Goal: Communication & Community: Ask a question

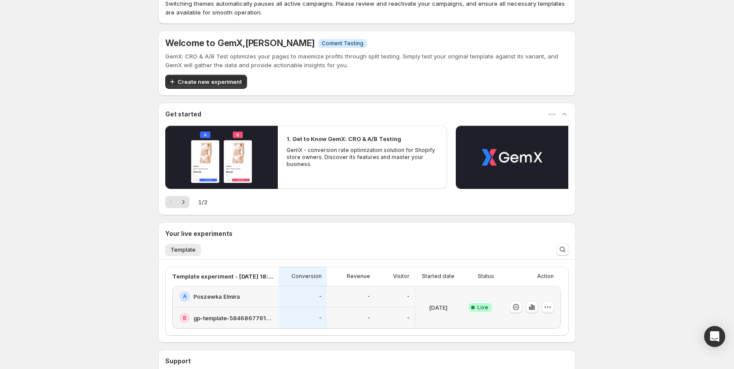
scroll to position [44, 0]
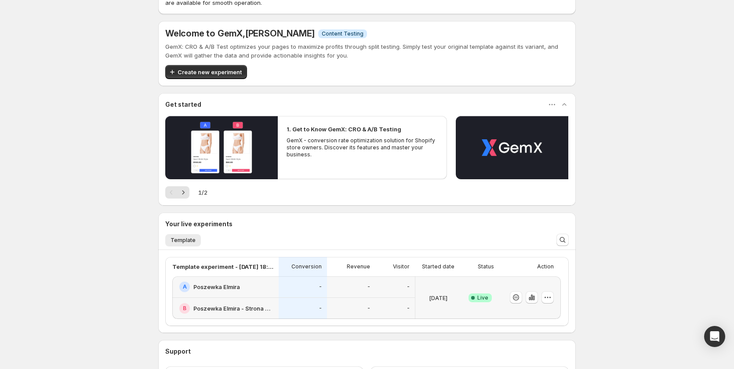
click at [400, 310] on div "-" at bounding box center [395, 308] width 29 height 11
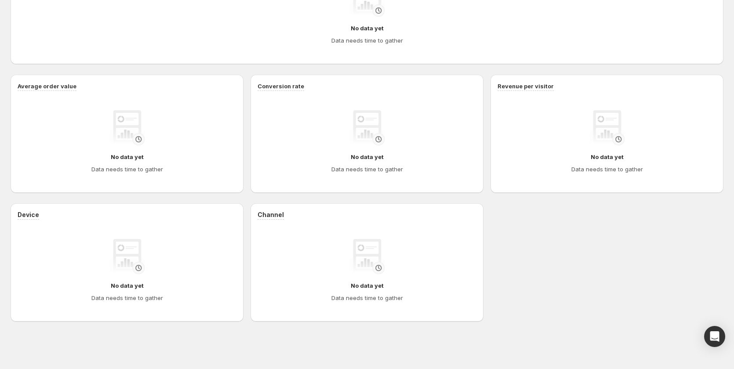
scroll to position [288, 0]
click at [371, 173] on h4 "Data needs time to gather" at bounding box center [367, 169] width 72 height 9
click at [373, 169] on h4 "Data needs time to gather" at bounding box center [367, 169] width 72 height 9
click at [373, 170] on h4 "Data needs time to gather" at bounding box center [367, 169] width 72 height 9
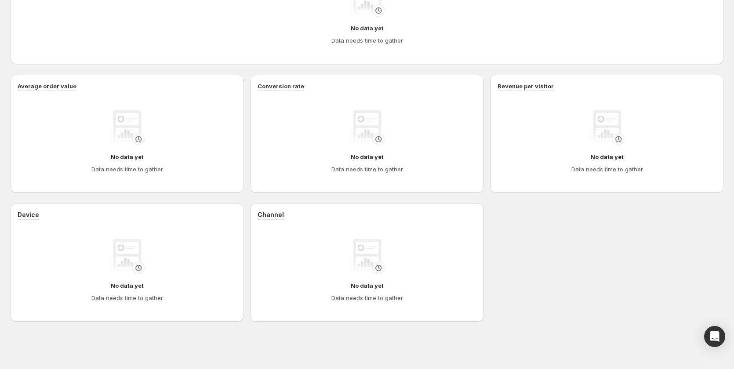
click at [440, 251] on div "No data yet Data needs time to gather" at bounding box center [367, 270] width 205 height 63
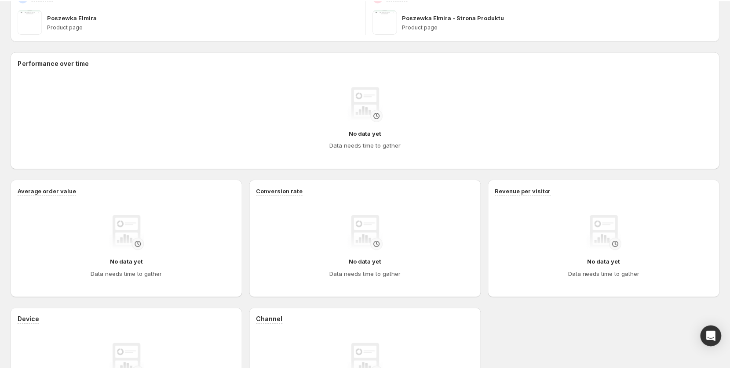
scroll to position [0, 0]
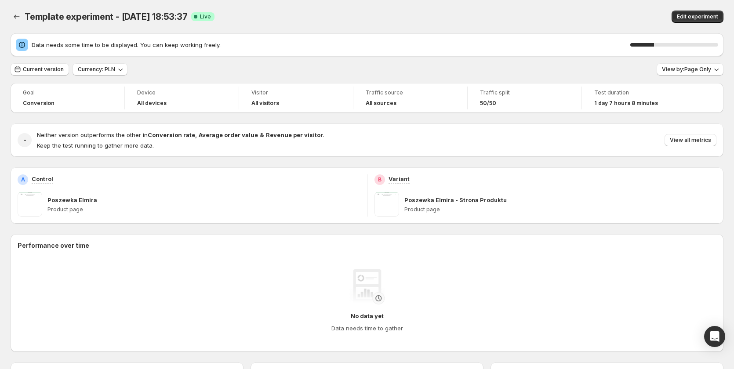
drag, startPoint x: 559, startPoint y: 346, endPoint x: 450, endPoint y: 162, distance: 213.1
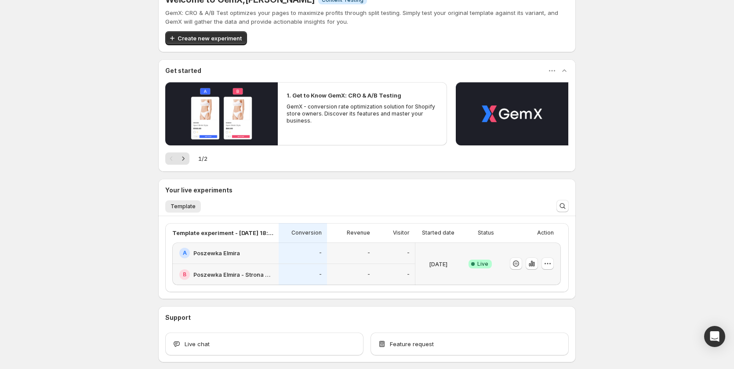
scroll to position [88, 0]
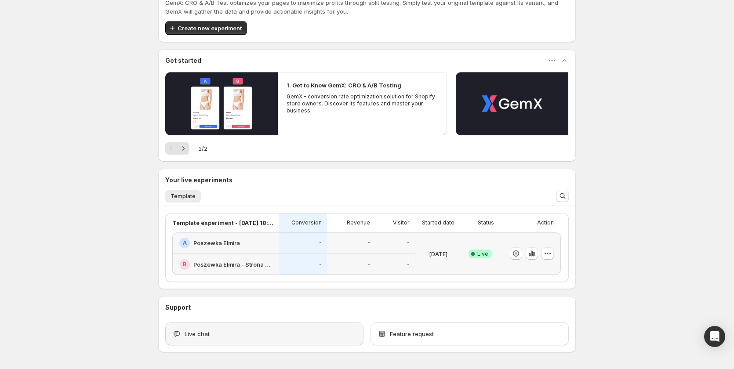
click at [300, 339] on div "Live chat" at bounding box center [264, 334] width 198 height 23
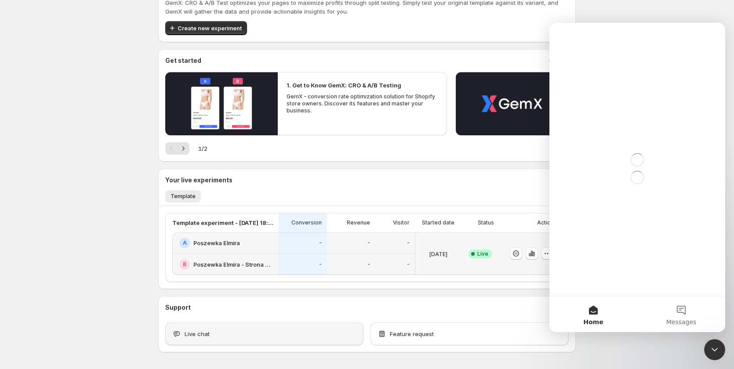
scroll to position [0, 0]
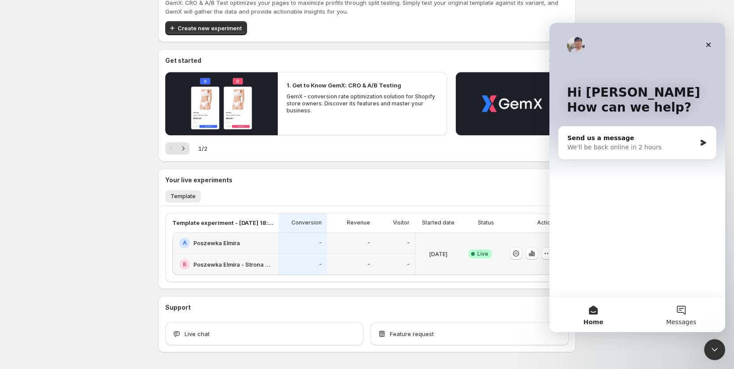
click at [677, 321] on span "Messages" at bounding box center [681, 322] width 30 height 6
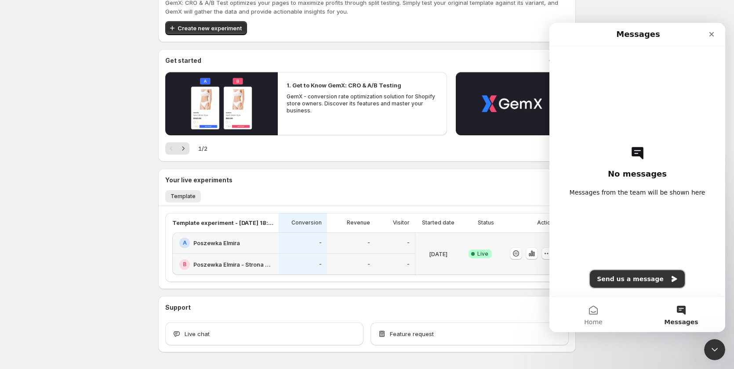
click at [647, 282] on button "Send us a message" at bounding box center [637, 279] width 95 height 18
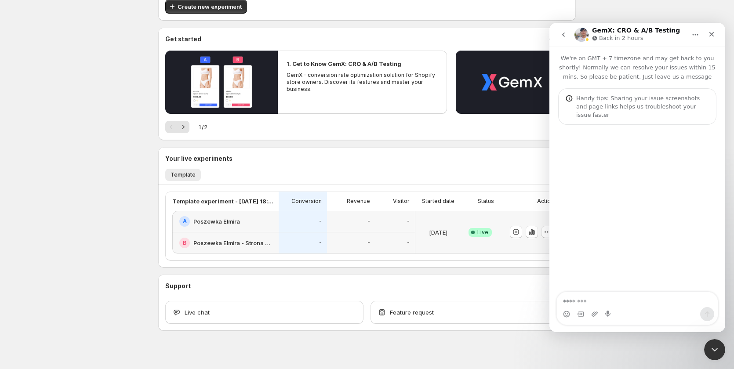
scroll to position [119, 0]
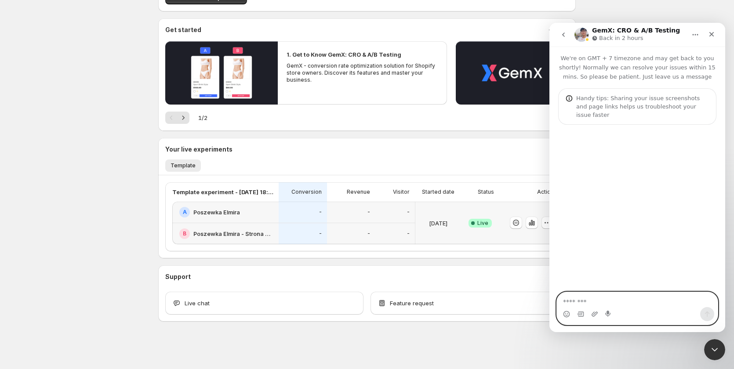
click at [626, 301] on textarea "Message…" at bounding box center [637, 299] width 161 height 15
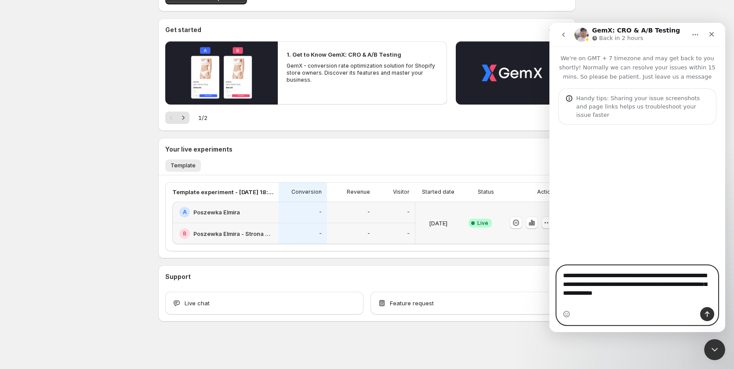
click at [684, 299] on textarea "**********" at bounding box center [637, 282] width 161 height 33
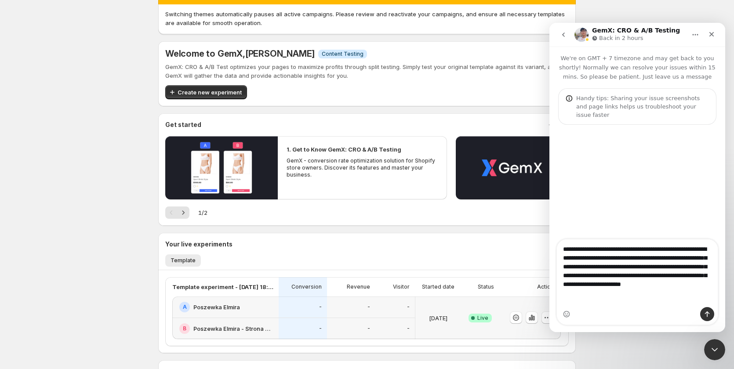
scroll to position [44, 0]
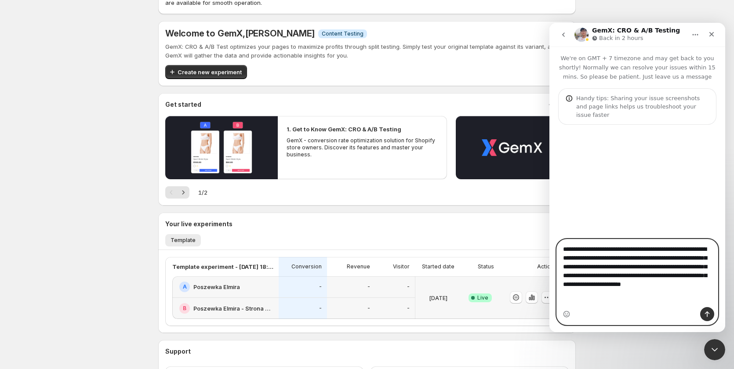
click at [667, 299] on textarea "**********" at bounding box center [637, 269] width 161 height 59
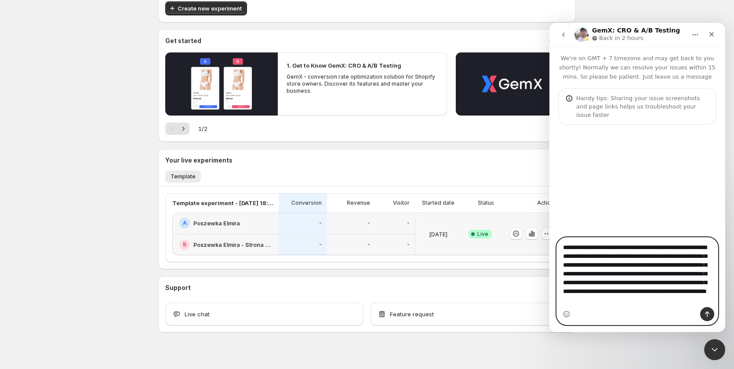
scroll to position [119, 0]
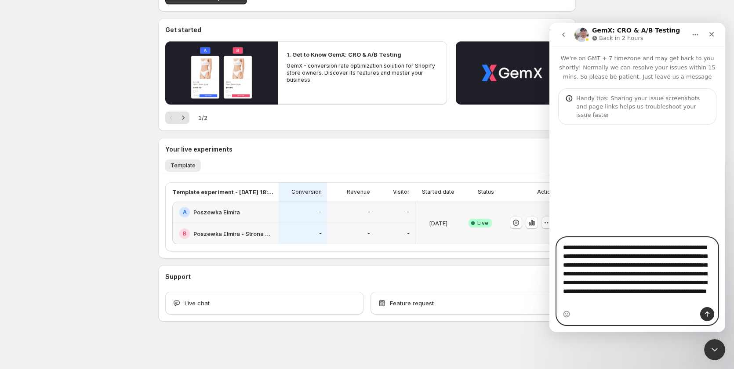
type textarea "**********"
click at [707, 315] on icon "Send a message…" at bounding box center [707, 314] width 7 height 7
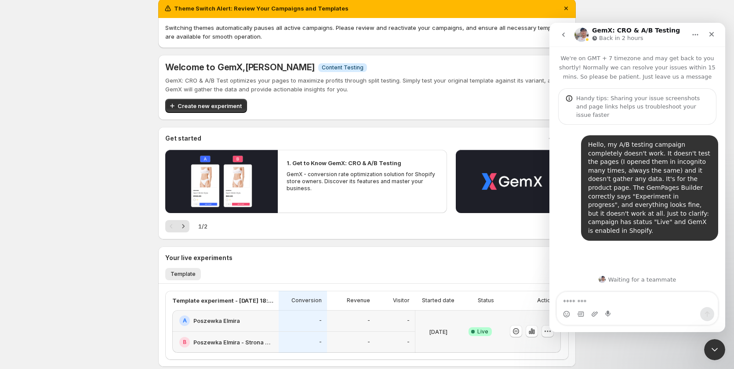
scroll to position [0, 0]
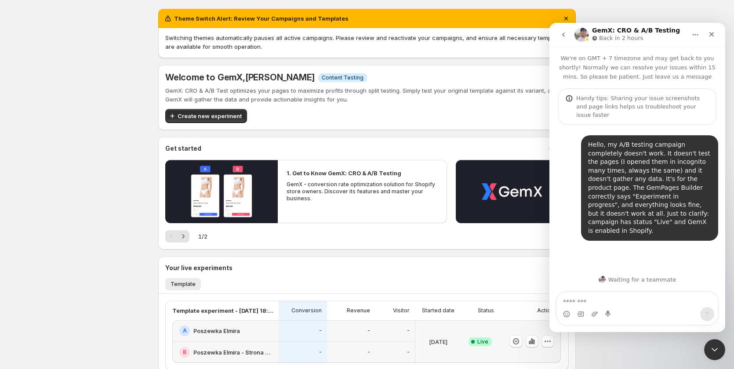
click at [538, 346] on div at bounding box center [532, 341] width 12 height 13
click at [545, 344] on button "button" at bounding box center [548, 341] width 12 height 12
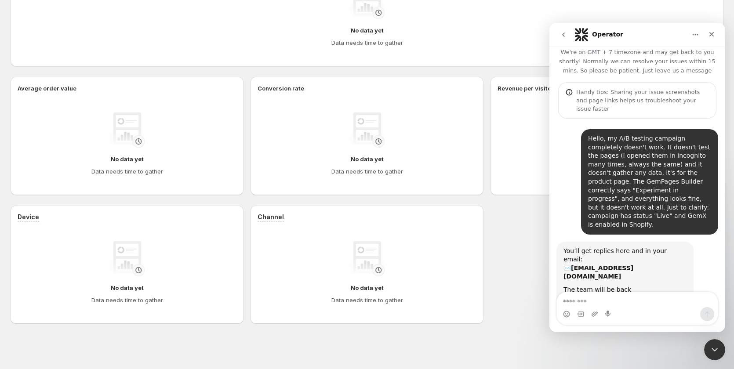
scroll to position [258, 0]
